Goal: Navigation & Orientation: Find specific page/section

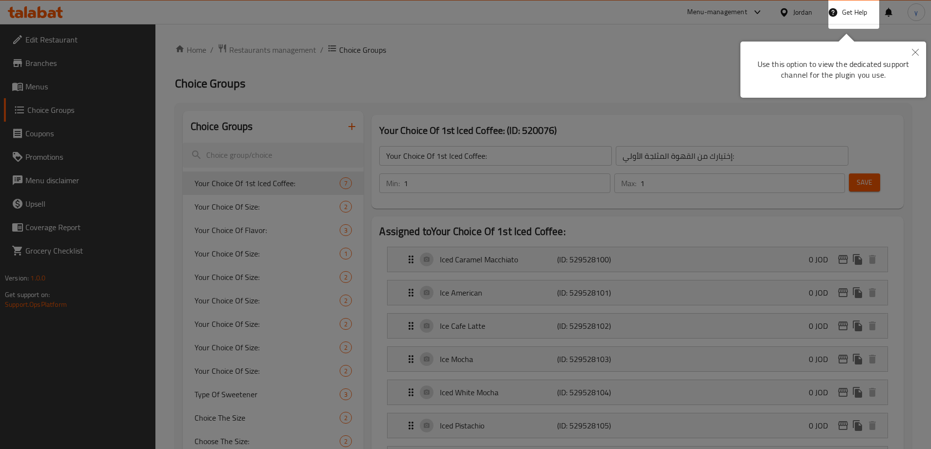
click at [368, 31] on div at bounding box center [465, 224] width 931 height 449
click at [482, 63] on div at bounding box center [465, 224] width 931 height 449
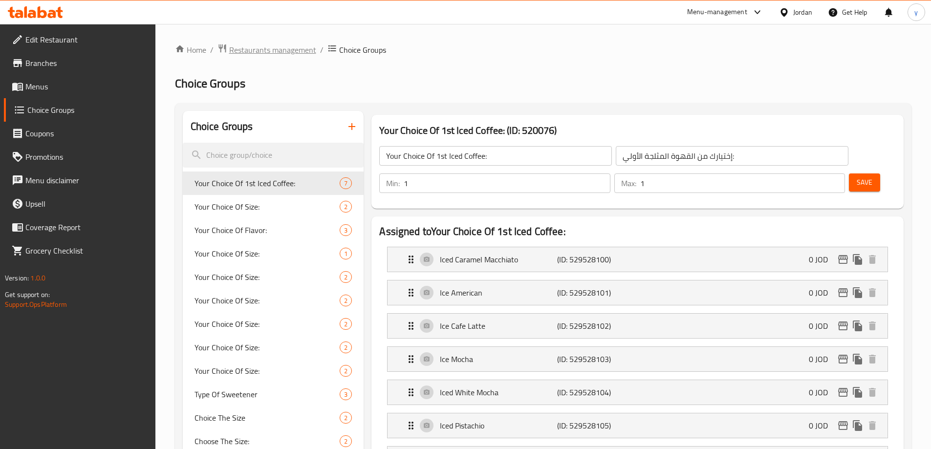
click at [282, 52] on span "Restaurants management" at bounding box center [272, 50] width 87 height 12
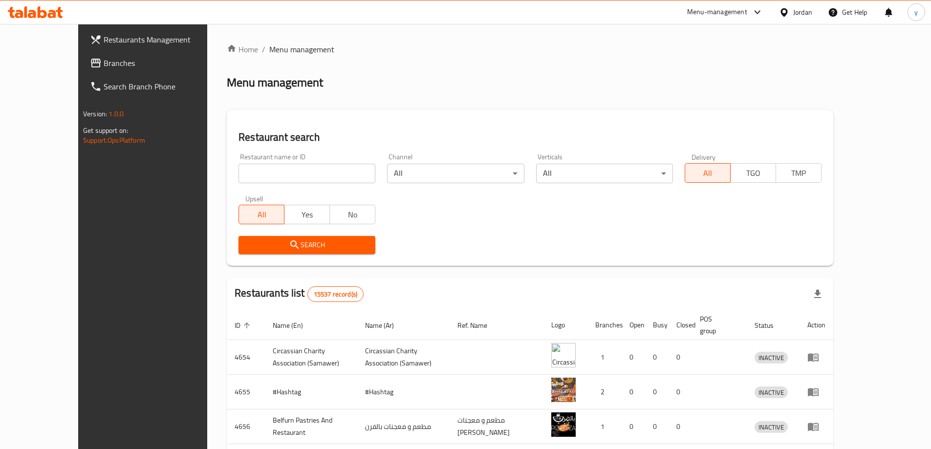
click at [104, 65] on span "Branches" at bounding box center [165, 63] width 122 height 12
